Goal: Task Accomplishment & Management: Manage account settings

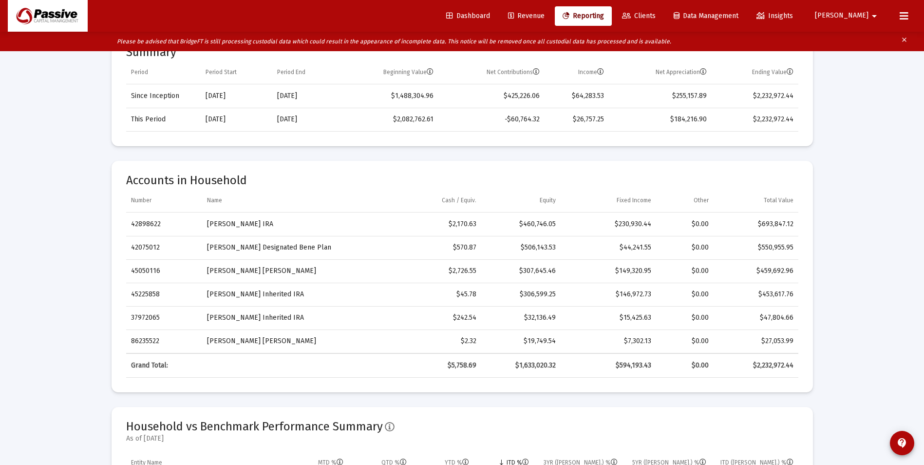
scroll to position [341, 0]
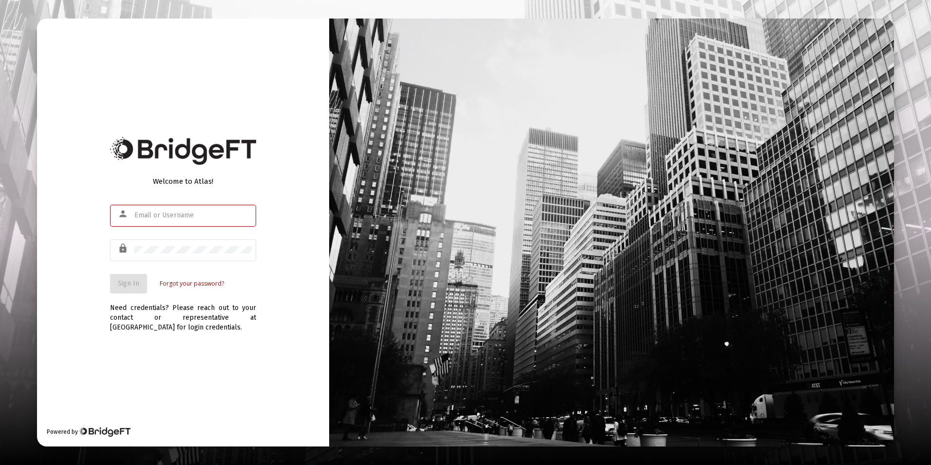
click at [149, 219] on input "text" at bounding box center [192, 215] width 117 height 8
type input "[EMAIL_ADDRESS][DOMAIN_NAME]"
click at [110, 274] on button "Sign In" at bounding box center [128, 283] width 37 height 19
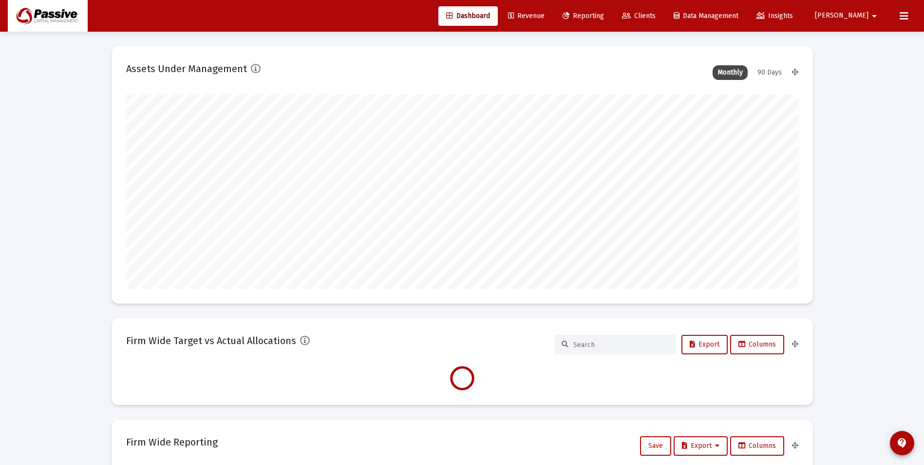
scroll to position [195, 362]
type input "[DATE]"
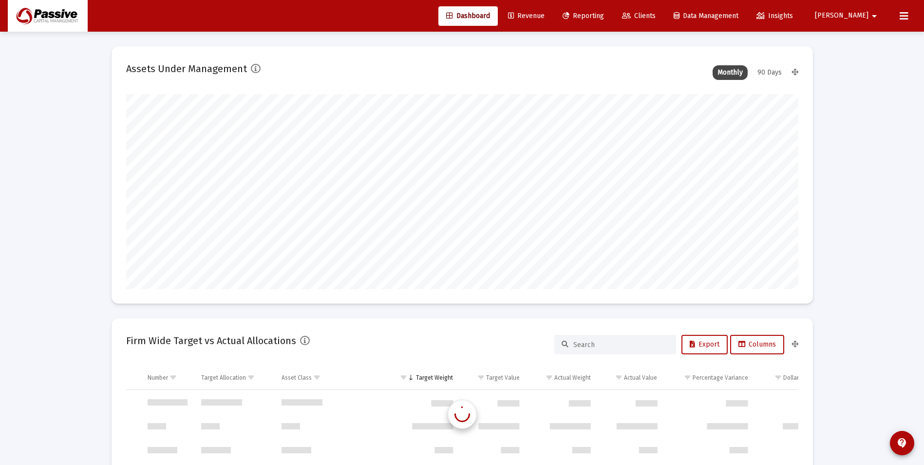
scroll to position [2806, 0]
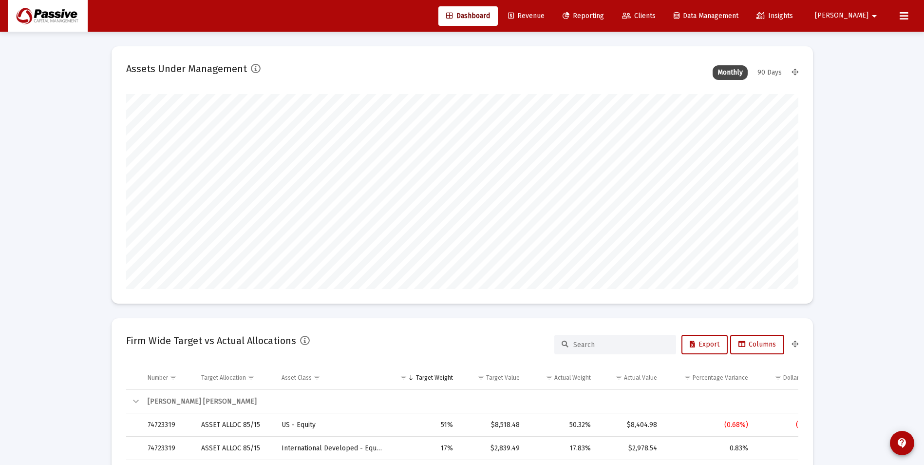
click at [892, 22] on div "Dashboard Revenue Reporting Clients Data Management Insights [PERSON_NAME]" at bounding box center [462, 16] width 908 height 32
click at [907, 19] on icon at bounding box center [904, 16] width 9 height 12
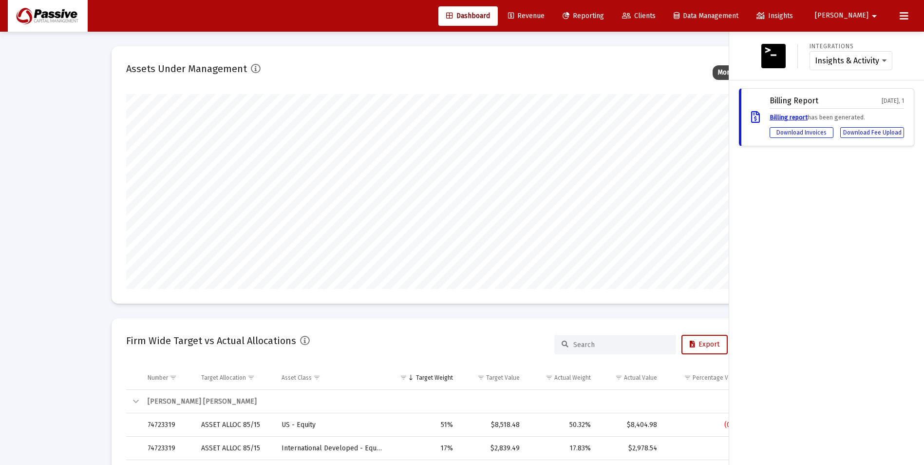
click at [873, 17] on mat-icon "arrow_drop_down" at bounding box center [874, 15] width 12 height 19
click at [865, 38] on link "Settings" at bounding box center [873, 41] width 58 height 23
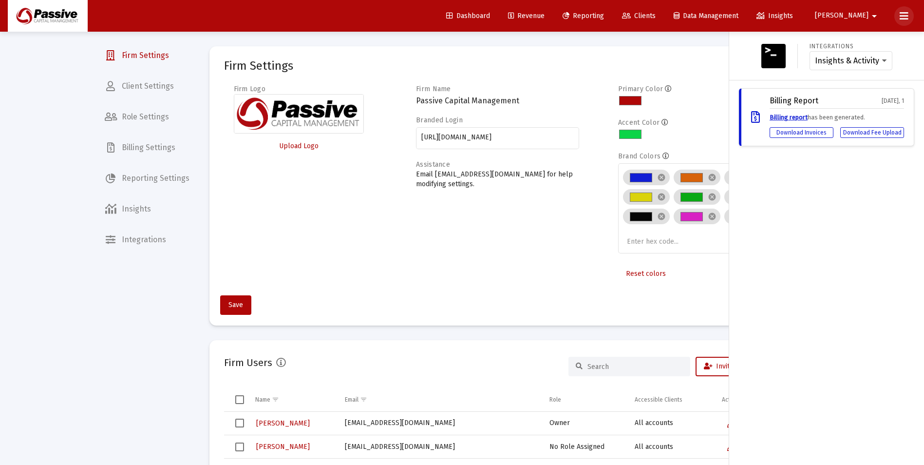
click at [906, 12] on icon at bounding box center [904, 16] width 9 height 12
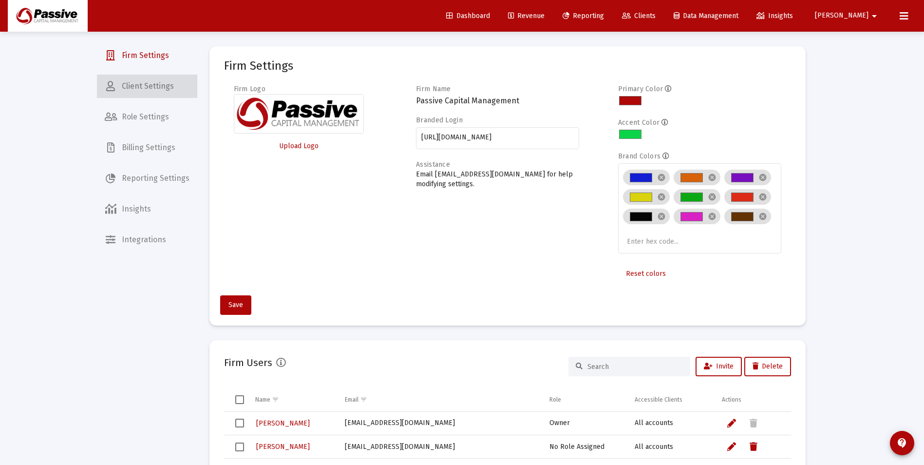
click at [152, 90] on span "Client Settings" at bounding box center [147, 86] width 100 height 23
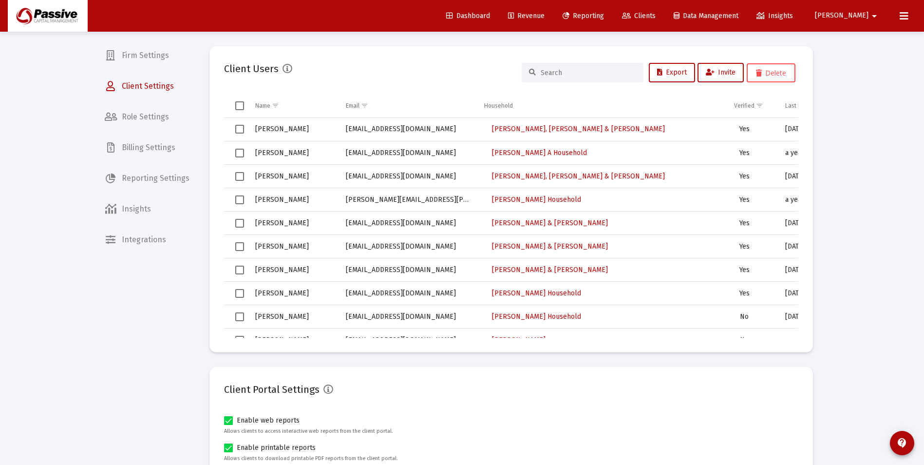
click at [653, 340] on mat-card "Client Users Export Invite Delete Name Email Household Verified Last Logged In …" at bounding box center [510, 199] width 603 height 306
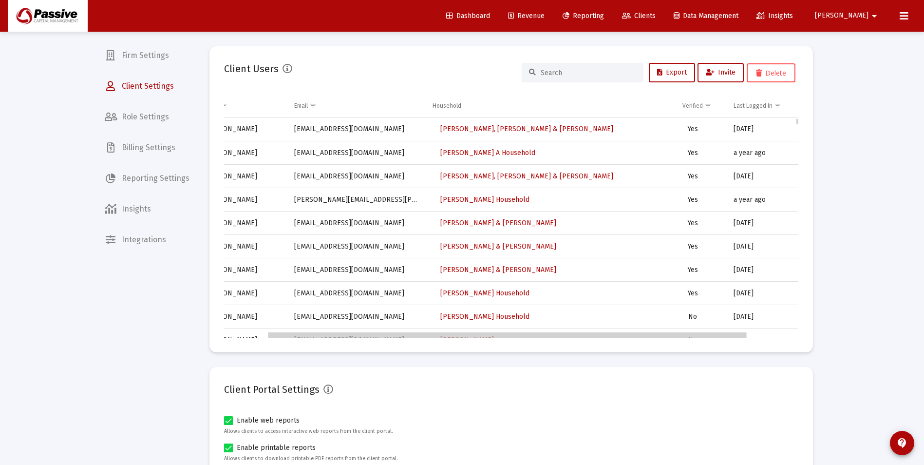
scroll to position [0, 113]
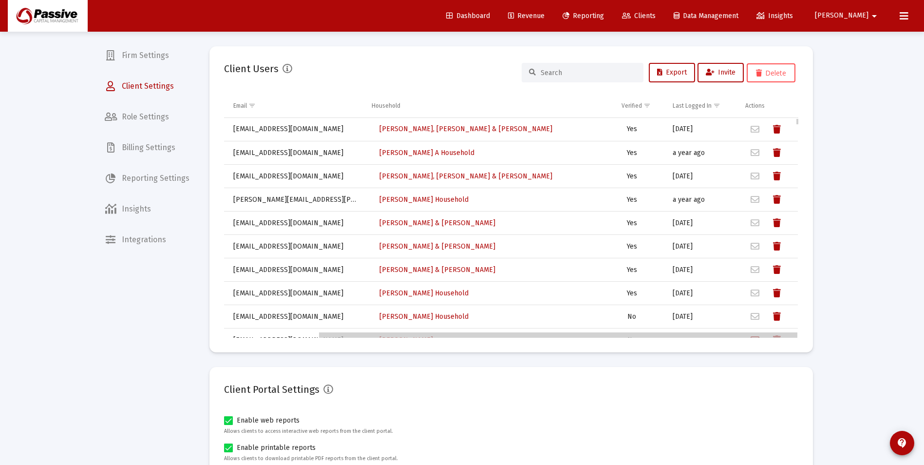
drag, startPoint x: 648, startPoint y: 337, endPoint x: 691, endPoint y: 133, distance: 208.2
click at [757, 342] on body "Dashboard Revenue Reporting Clients Data Management Insights [PERSON_NAME] Inte…" at bounding box center [462, 232] width 924 height 465
click at [685, 102] on div "Last Logged In" at bounding box center [692, 106] width 39 height 8
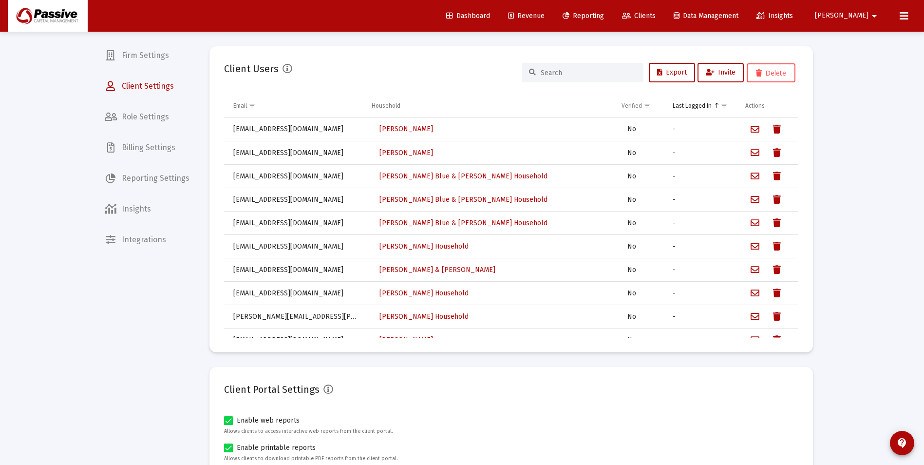
click at [686, 102] on div "Last Logged In" at bounding box center [692, 106] width 39 height 8
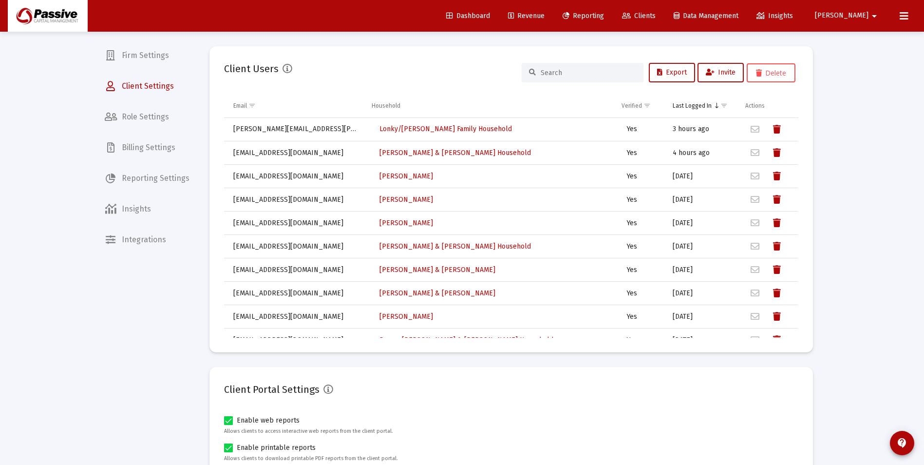
click at [588, 15] on div "Dashboard Revenue Reporting Clients Data Management Insights" at bounding box center [620, 15] width 365 height 19
click at [545, 14] on span "Revenue" at bounding box center [526, 16] width 37 height 8
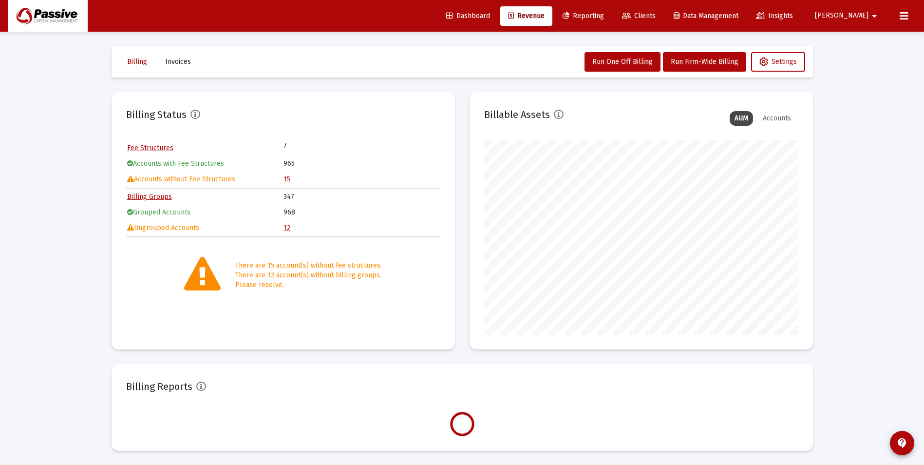
scroll to position [195, 314]
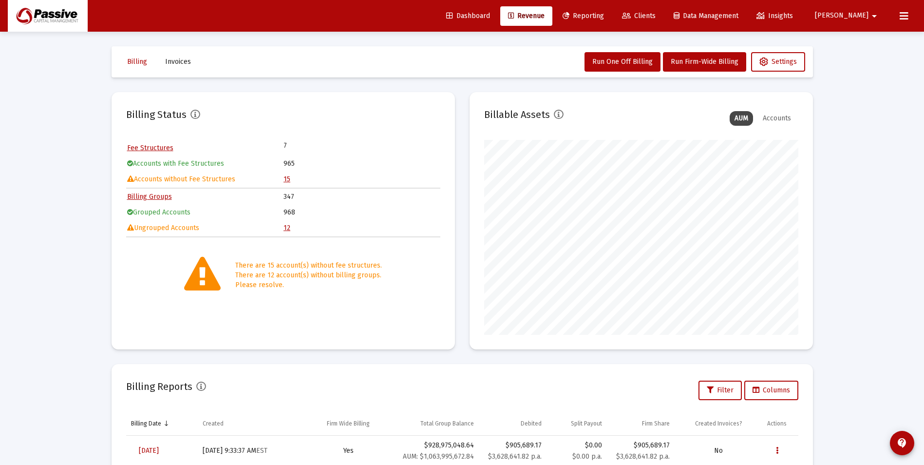
click at [288, 230] on link "12" at bounding box center [286, 228] width 7 height 8
